Goal: Complete application form: Complete application form

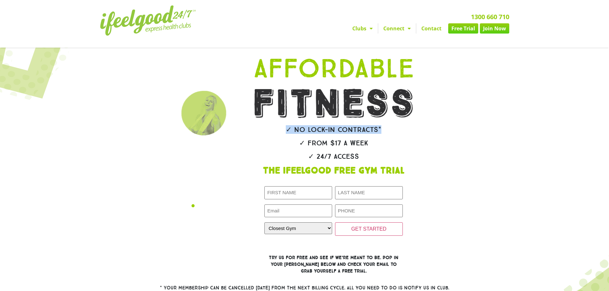
drag, startPoint x: 404, startPoint y: 130, endPoint x: 402, endPoint y: 112, distance: 18.6
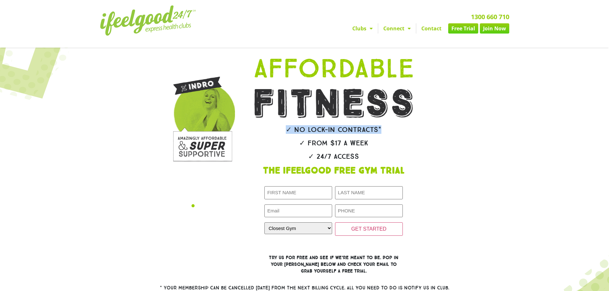
click at [403, 112] on div "✓ No lock-in contracts* ✓ From $17 a week ✓ 24/7 Access The IfeelGood Free Gym …" at bounding box center [334, 164] width 204 height 227
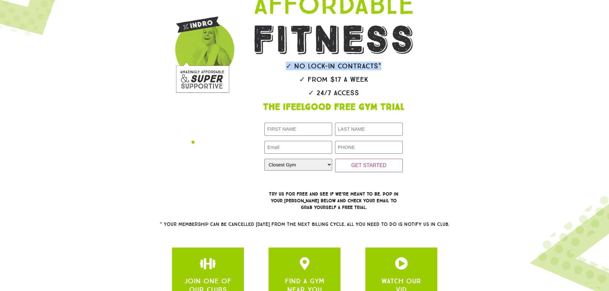
scroll to position [64, 0]
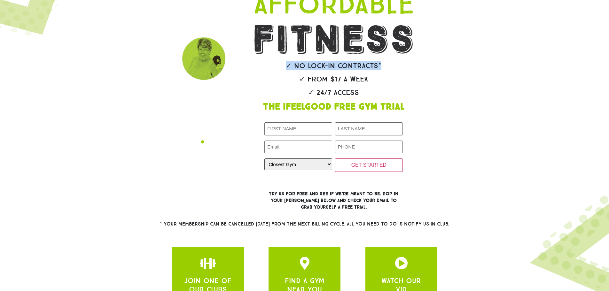
click at [310, 163] on select "Closest Gym [GEOGRAPHIC_DATA] [GEOGRAPHIC_DATA] [GEOGRAPHIC_DATA] [GEOGRAPHIC_D…" at bounding box center [298, 164] width 68 height 12
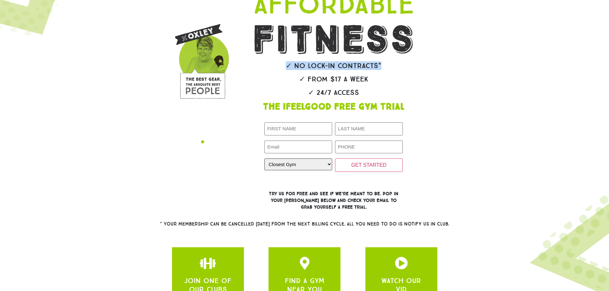
select select "Wynnum"
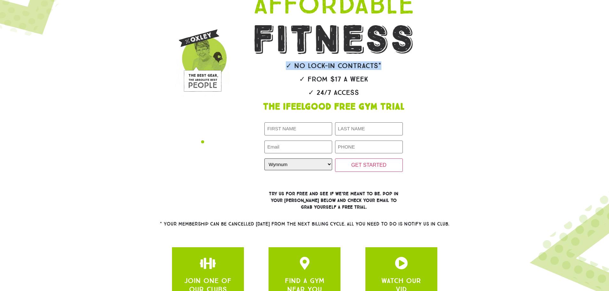
click at [264, 158] on select "Closest Gym [GEOGRAPHIC_DATA] [GEOGRAPHIC_DATA] [GEOGRAPHIC_DATA] [GEOGRAPHIC_D…" at bounding box center [298, 164] width 68 height 12
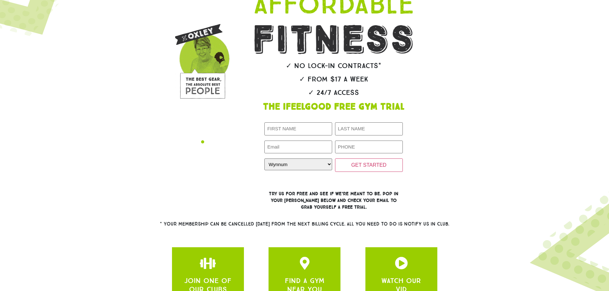
drag, startPoint x: 286, startPoint y: 136, endPoint x: 288, endPoint y: 133, distance: 4.0
click at [286, 136] on div "First Name (Required) Last Name (Required) Email (Required) Phone (Required) Cl…" at bounding box center [333, 147] width 138 height 50
click at [288, 133] on input "First Name (Required)" at bounding box center [298, 128] width 68 height 13
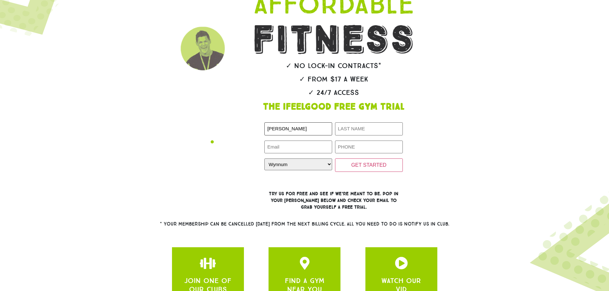
type input "[PERSON_NAME]"
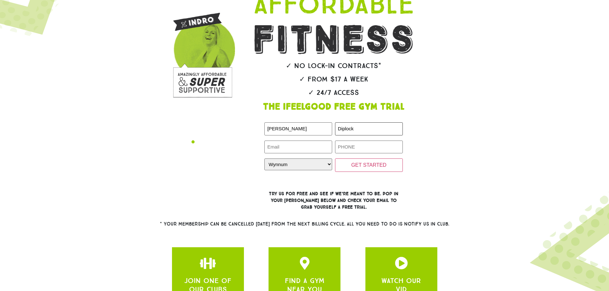
type input "Diplock"
click at [299, 149] on input "jacobd2004" at bounding box center [298, 147] width 68 height 13
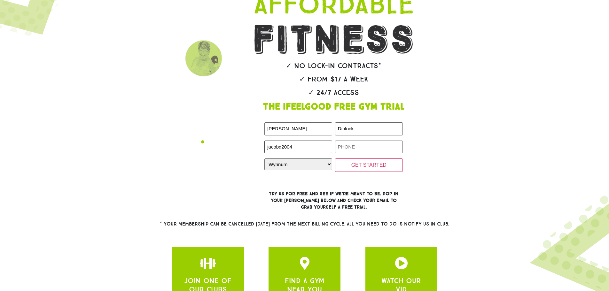
type input "[EMAIL_ADDRESS][DOMAIN_NAME]"
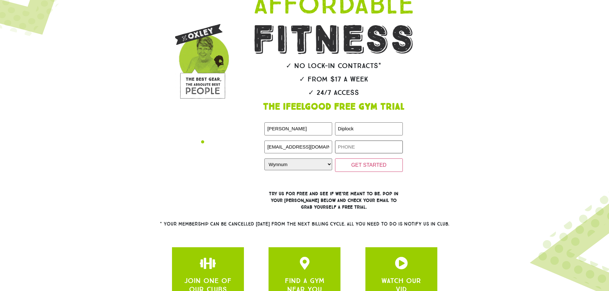
click at [352, 147] on input "Phone (Required)" at bounding box center [369, 147] width 68 height 13
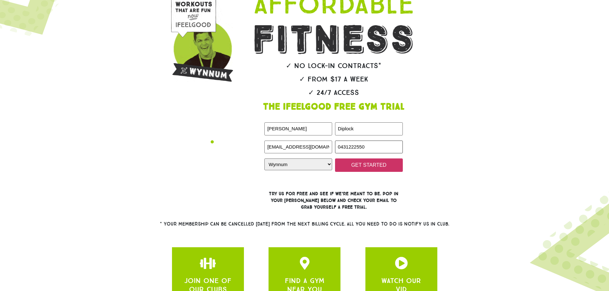
type input "0431222550"
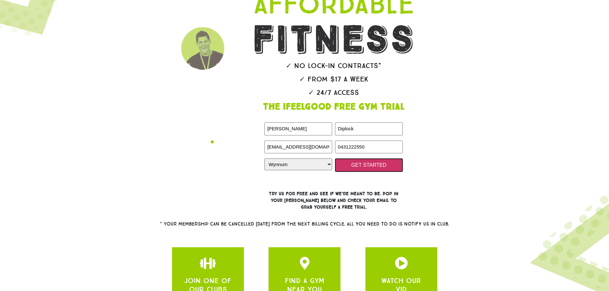
click at [390, 170] on input "GET STARTED" at bounding box center [369, 164] width 68 height 13
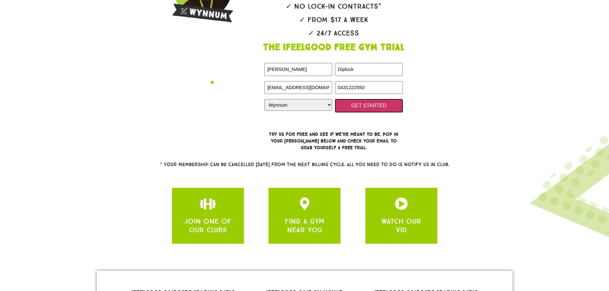
scroll to position [128, 0]
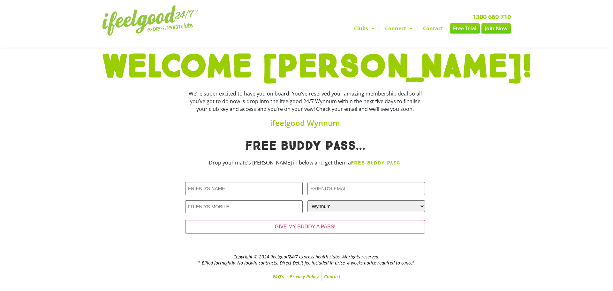
click at [471, 234] on div at bounding box center [469, 190] width 83 height 108
click at [372, 29] on span "Menu" at bounding box center [371, 29] width 6 height 12
click at [368, 27] on link "Clubs" at bounding box center [364, 28] width 31 height 10
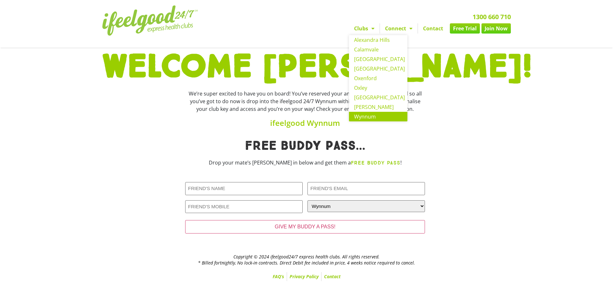
click at [372, 113] on link "Wynnum" at bounding box center [378, 117] width 58 height 10
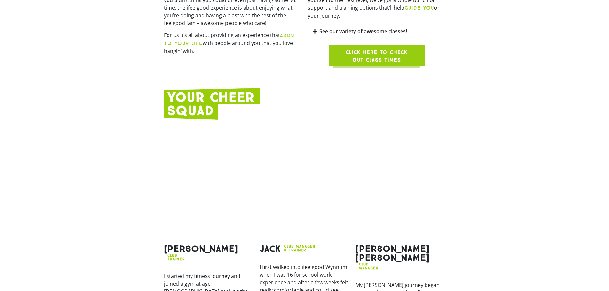
scroll to position [671, 0]
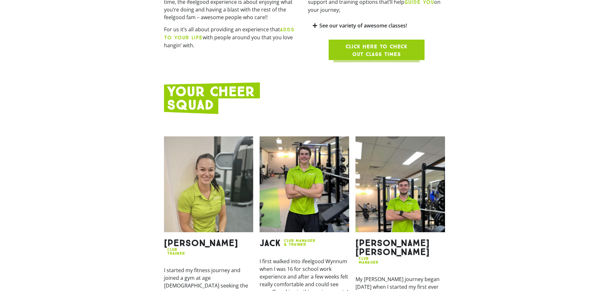
drag, startPoint x: 412, startPoint y: 95, endPoint x: 574, endPoint y: 102, distance: 162.1
click at [574, 102] on section at bounding box center [304, 98] width 609 height 38
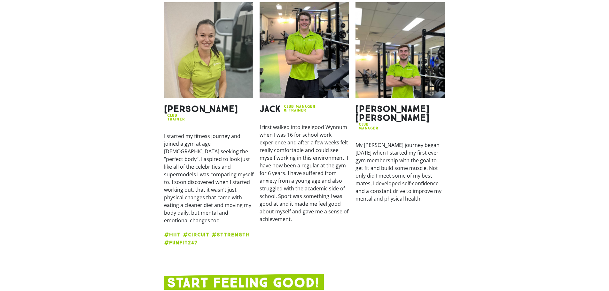
scroll to position [799, 0]
